Goal: Task Accomplishment & Management: Use online tool/utility

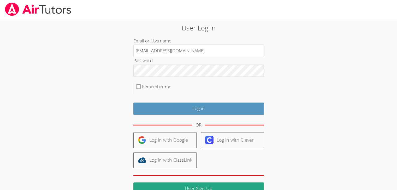
type input "[EMAIL_ADDRESS][DOMAIN_NAME]"
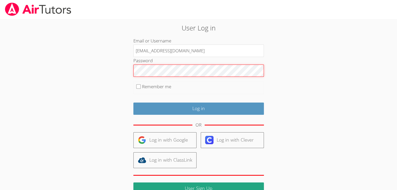
click at [133, 103] on input "Log in" at bounding box center [198, 109] width 130 height 12
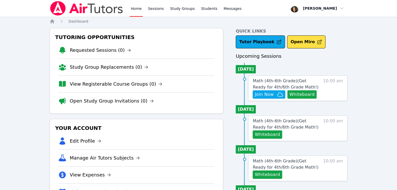
click at [21, 157] on div "Home Sessions Study Groups Students Messages Open user menu [PERSON_NAME] Open …" at bounding box center [198, 117] width 397 height 234
click at [369, 68] on div "Home Sessions Study Groups Students Messages Open user menu [PERSON_NAME] Open …" at bounding box center [198, 117] width 397 height 234
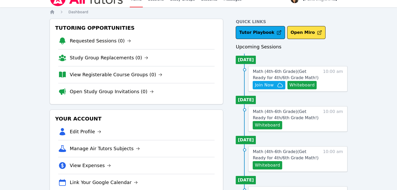
scroll to position [9, 0]
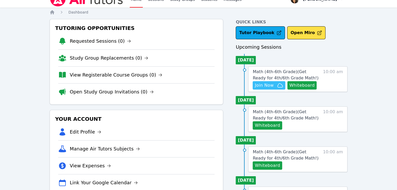
click at [267, 85] on span "Join Now" at bounding box center [264, 85] width 19 height 6
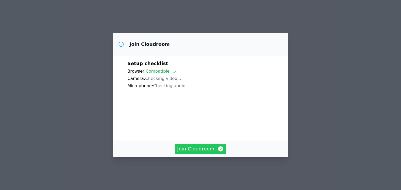
click at [192, 152] on span "Join Cloudroom" at bounding box center [200, 149] width 47 height 7
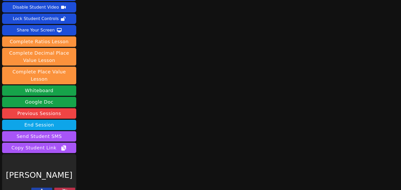
scroll to position [20, 0]
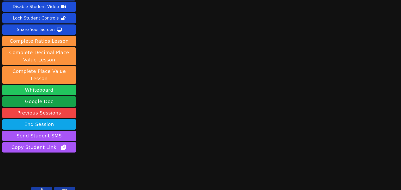
click at [41, 85] on button "Whiteboard" at bounding box center [39, 90] width 74 height 10
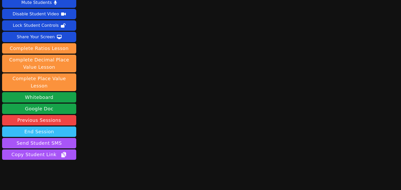
click at [46, 127] on button "End Session" at bounding box center [39, 132] width 74 height 10
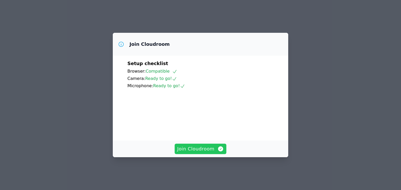
click at [180, 153] on span "Join Cloudroom" at bounding box center [200, 149] width 47 height 7
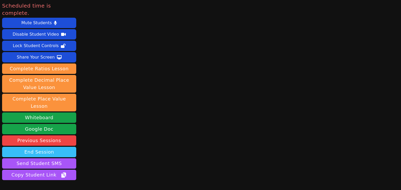
click at [65, 147] on button "End Session" at bounding box center [39, 152] width 74 height 10
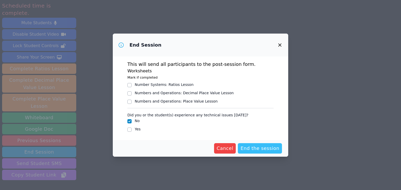
click at [252, 145] on span "End the session" at bounding box center [259, 148] width 39 height 7
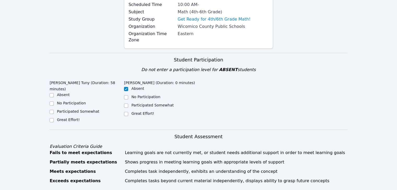
scroll to position [68, 0]
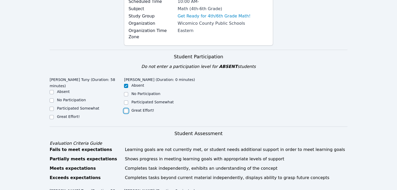
click at [128, 109] on input "Great Effort!" at bounding box center [126, 111] width 4 height 4
checkbox input "true"
checkbox input "false"
click at [74, 115] on label "Great Effort!" at bounding box center [68, 117] width 23 height 4
click at [54, 115] on input "Great Effort!" at bounding box center [52, 117] width 4 height 4
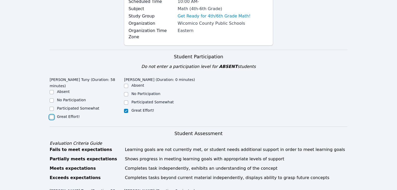
checkbox input "true"
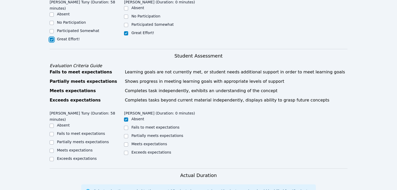
scroll to position [146, 0]
click at [64, 148] on label "Meets expectations" at bounding box center [75, 150] width 36 height 4
click at [54, 149] on input "Meets expectations" at bounding box center [52, 151] width 4 height 4
checkbox input "true"
click at [127, 142] on input "Meets expectations" at bounding box center [126, 144] width 4 height 4
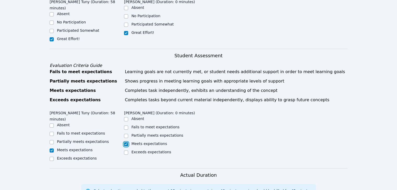
checkbox input "true"
checkbox input "false"
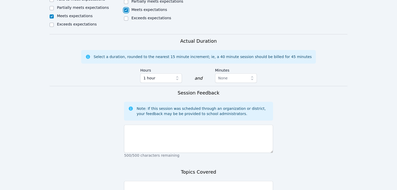
scroll to position [281, 0]
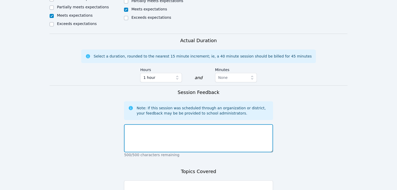
click at [141, 124] on textarea at bounding box center [198, 138] width 149 height 28
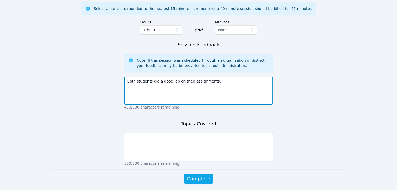
type textarea "Both students did a good job on their assignments."
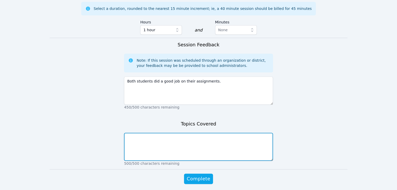
click at [141, 133] on textarea at bounding box center [198, 147] width 149 height 28
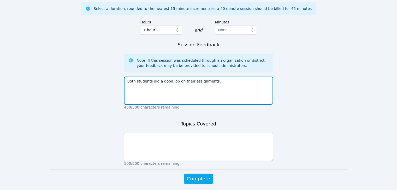
click at [214, 77] on textarea "Both students did a good job on their assignments." at bounding box center [198, 91] width 149 height 28
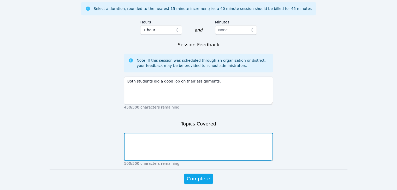
click at [183, 133] on textarea at bounding box center [198, 147] width 149 height 28
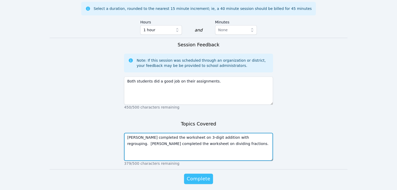
type textarea "Marie completed the worksheet on 3-digit addition with regrouping. Jean complet…"
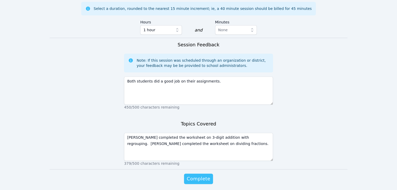
click at [207, 176] on span "Complete" at bounding box center [197, 179] width 23 height 7
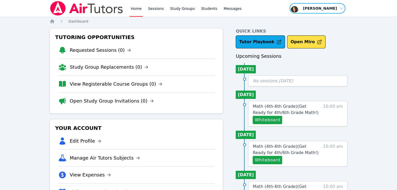
click at [329, 8] on span "button" at bounding box center [317, 8] width 57 height 11
click at [320, 27] on button "Logout" at bounding box center [319, 29] width 50 height 9
